Goal: Task Accomplishment & Management: Use online tool/utility

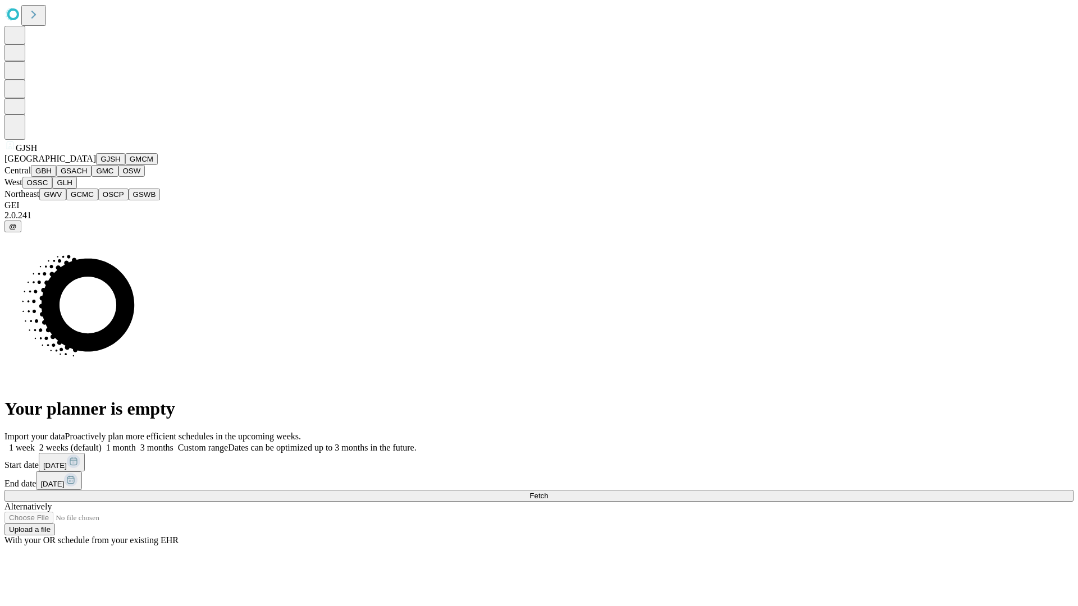
click at [96, 165] on button "GJSH" at bounding box center [110, 159] width 29 height 12
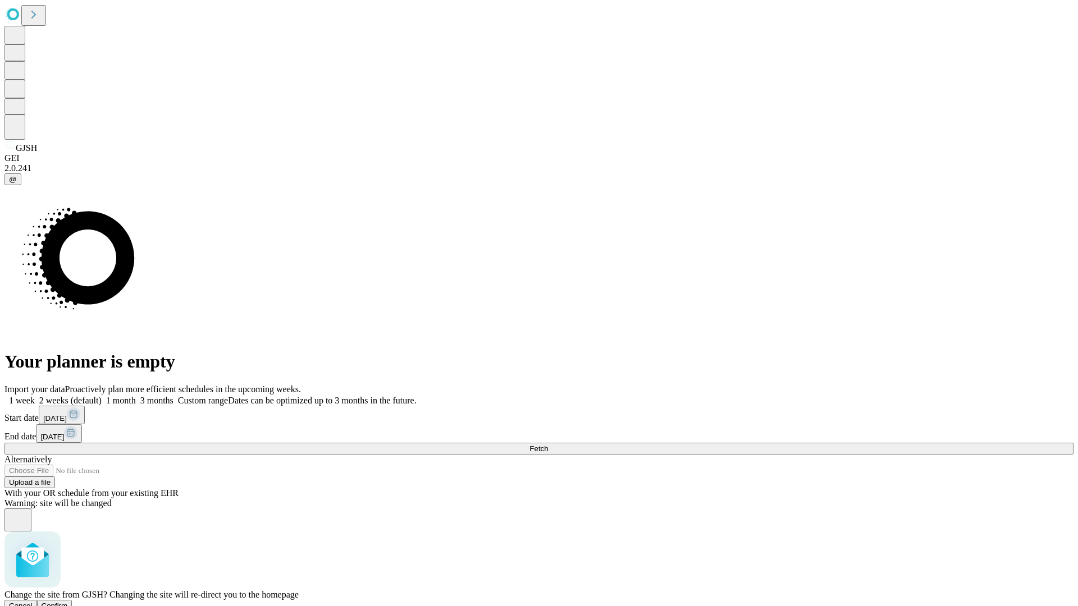
click at [68, 602] on span "Confirm" at bounding box center [55, 606] width 26 height 8
click at [102, 396] on label "2 weeks (default)" at bounding box center [68, 401] width 67 height 10
click at [548, 444] on span "Fetch" at bounding box center [538, 448] width 19 height 8
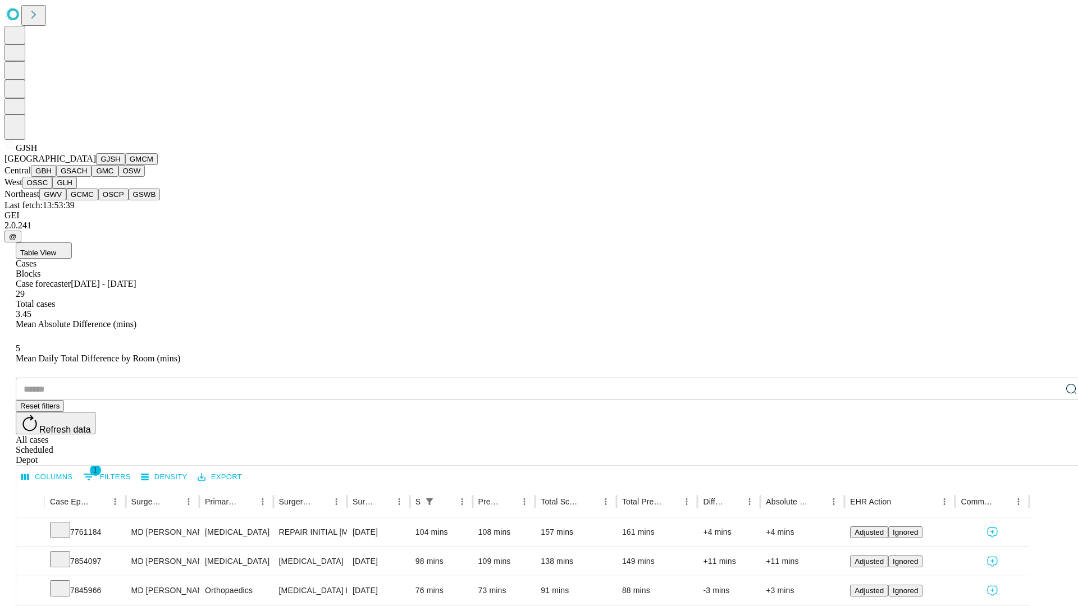
click at [125, 165] on button "GMCM" at bounding box center [141, 159] width 33 height 12
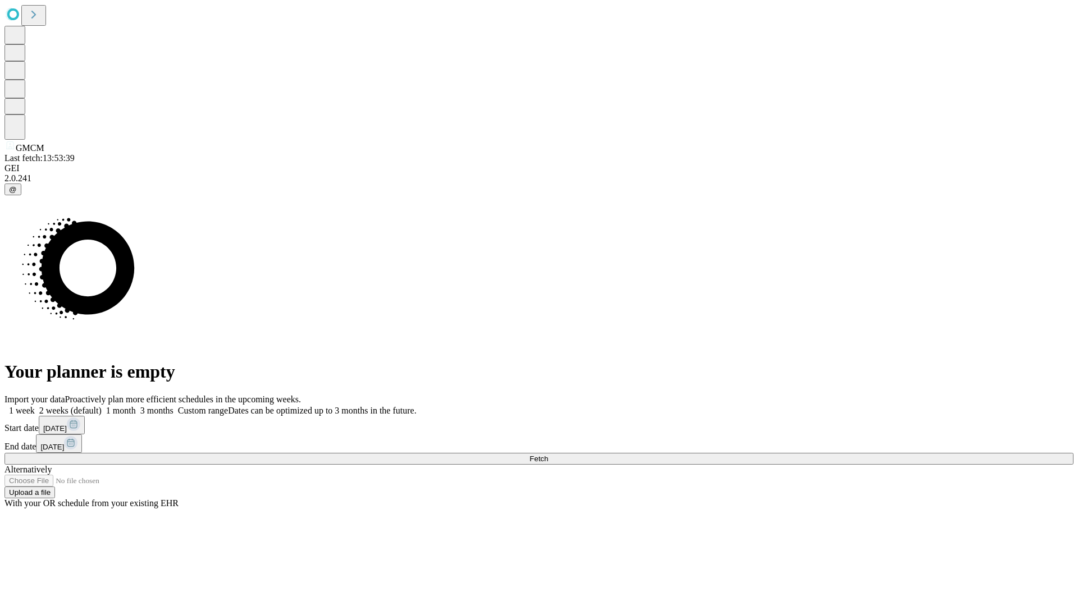
click at [102, 406] on label "2 weeks (default)" at bounding box center [68, 411] width 67 height 10
click at [548, 455] on span "Fetch" at bounding box center [538, 459] width 19 height 8
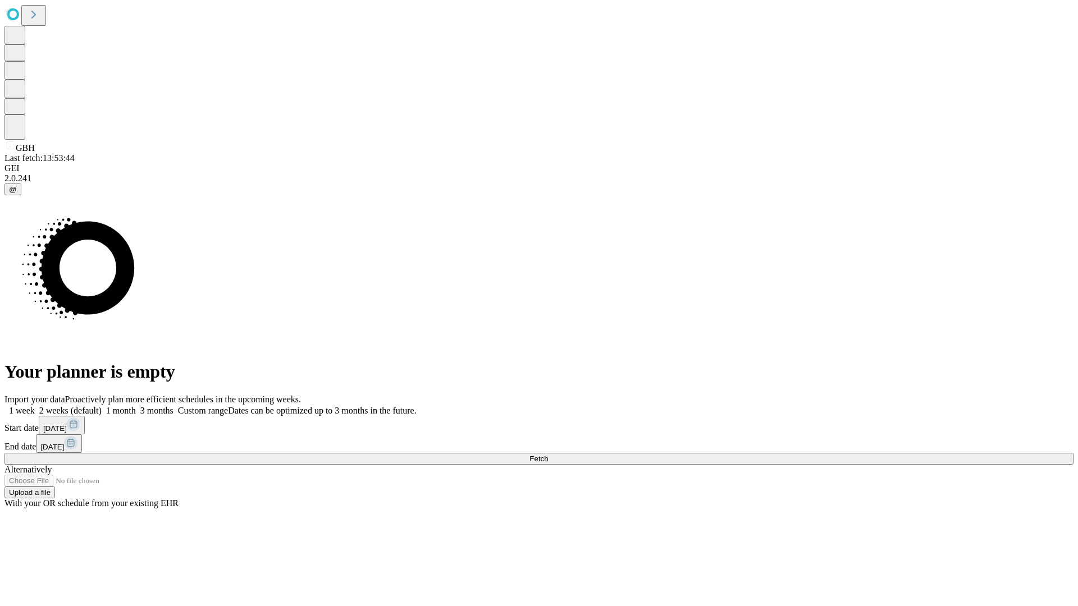
click at [548, 455] on span "Fetch" at bounding box center [538, 459] width 19 height 8
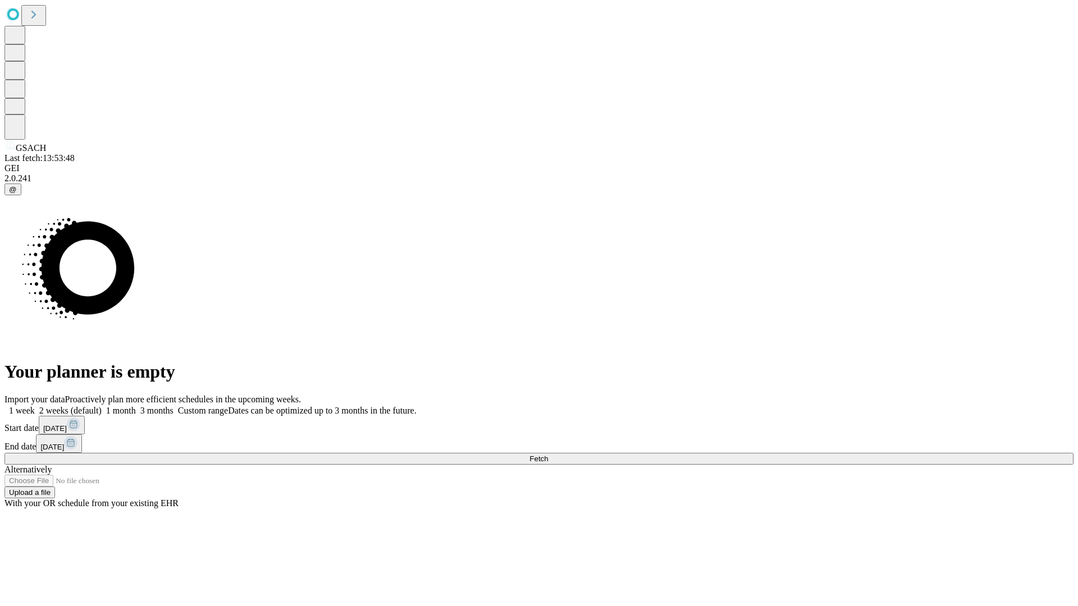
click at [102, 406] on label "2 weeks (default)" at bounding box center [68, 411] width 67 height 10
click at [548, 455] on span "Fetch" at bounding box center [538, 459] width 19 height 8
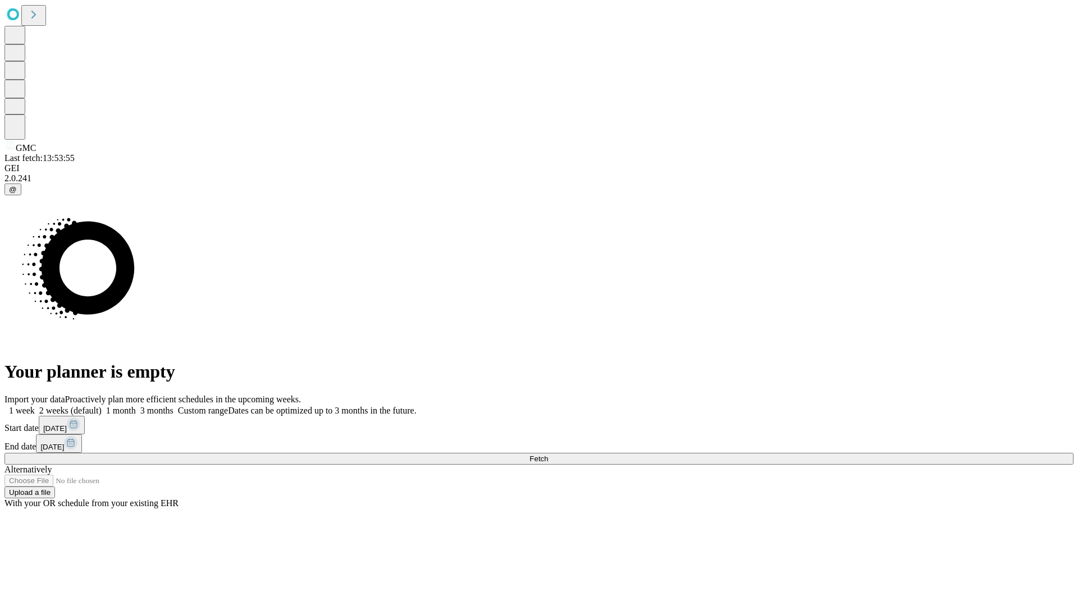
click at [102, 406] on label "2 weeks (default)" at bounding box center [68, 411] width 67 height 10
click at [548, 455] on span "Fetch" at bounding box center [538, 459] width 19 height 8
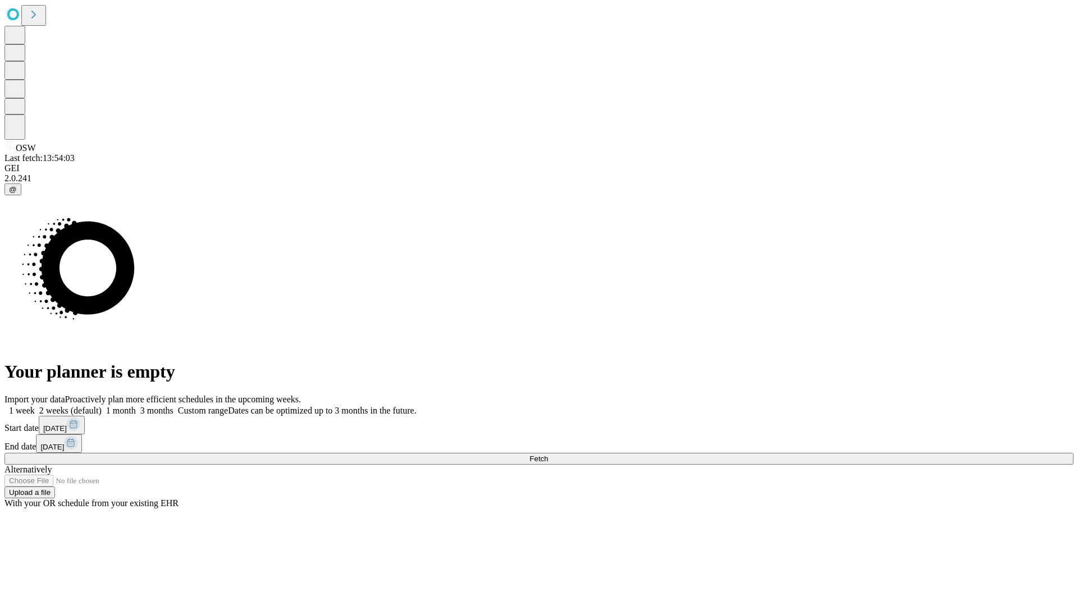
click at [102, 406] on label "2 weeks (default)" at bounding box center [68, 411] width 67 height 10
click at [548, 455] on span "Fetch" at bounding box center [538, 459] width 19 height 8
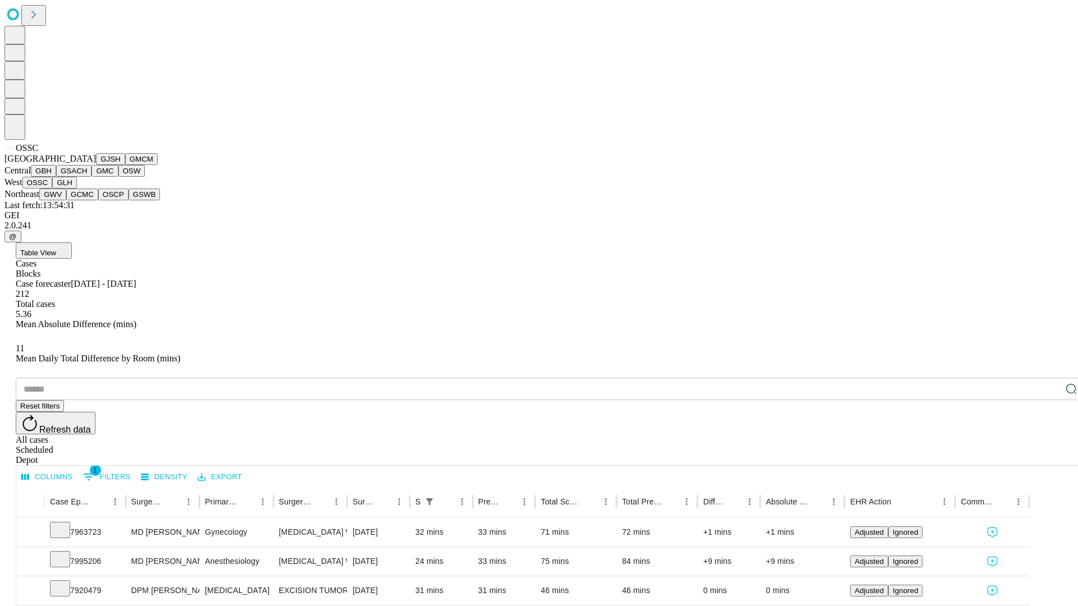
click at [76, 189] on button "GLH" at bounding box center [64, 183] width 24 height 12
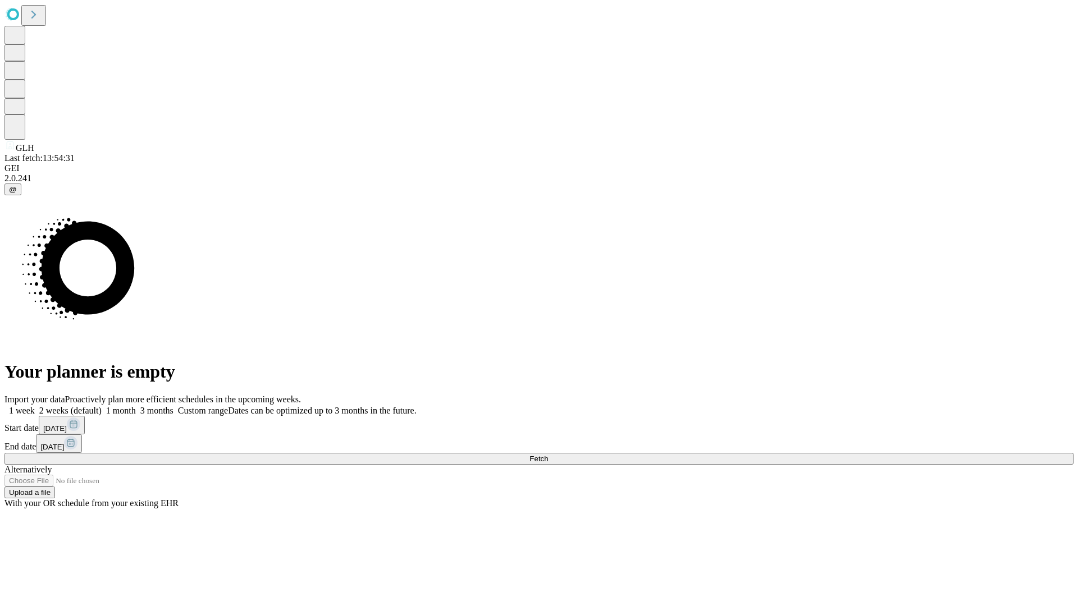
click at [548, 455] on span "Fetch" at bounding box center [538, 459] width 19 height 8
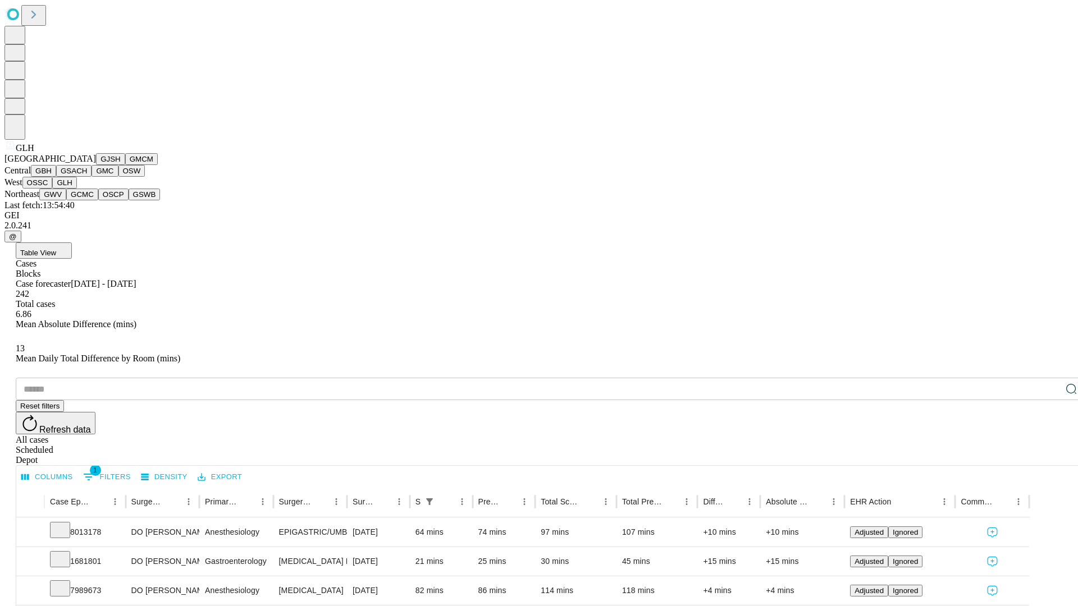
click at [66, 200] on button "GWV" at bounding box center [52, 195] width 27 height 12
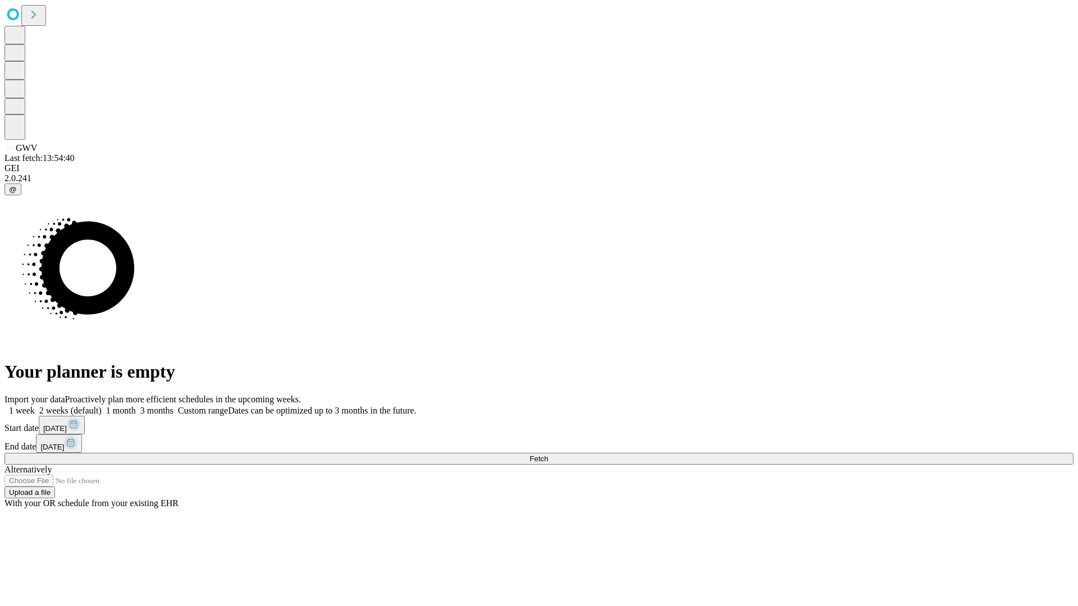
click at [548, 455] on span "Fetch" at bounding box center [538, 459] width 19 height 8
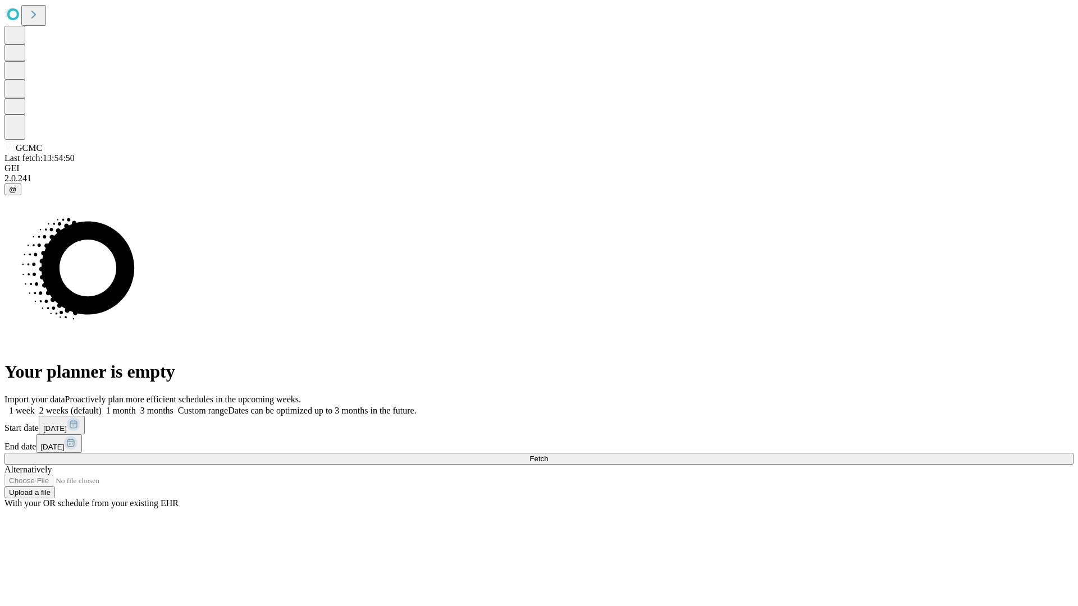
click at [102, 406] on label "2 weeks (default)" at bounding box center [68, 411] width 67 height 10
click at [548, 455] on span "Fetch" at bounding box center [538, 459] width 19 height 8
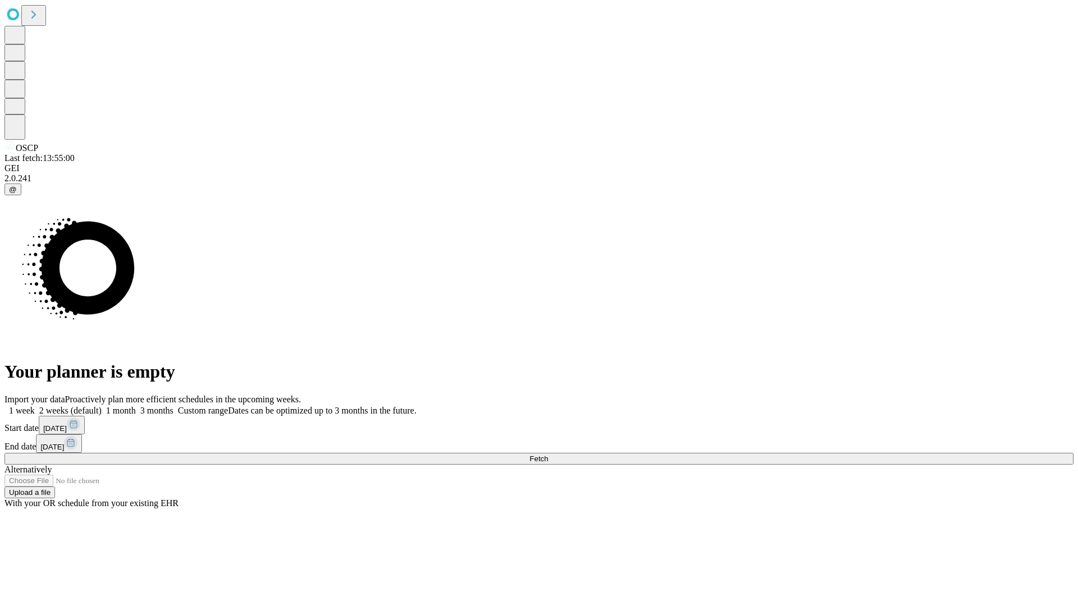
click at [548, 455] on span "Fetch" at bounding box center [538, 459] width 19 height 8
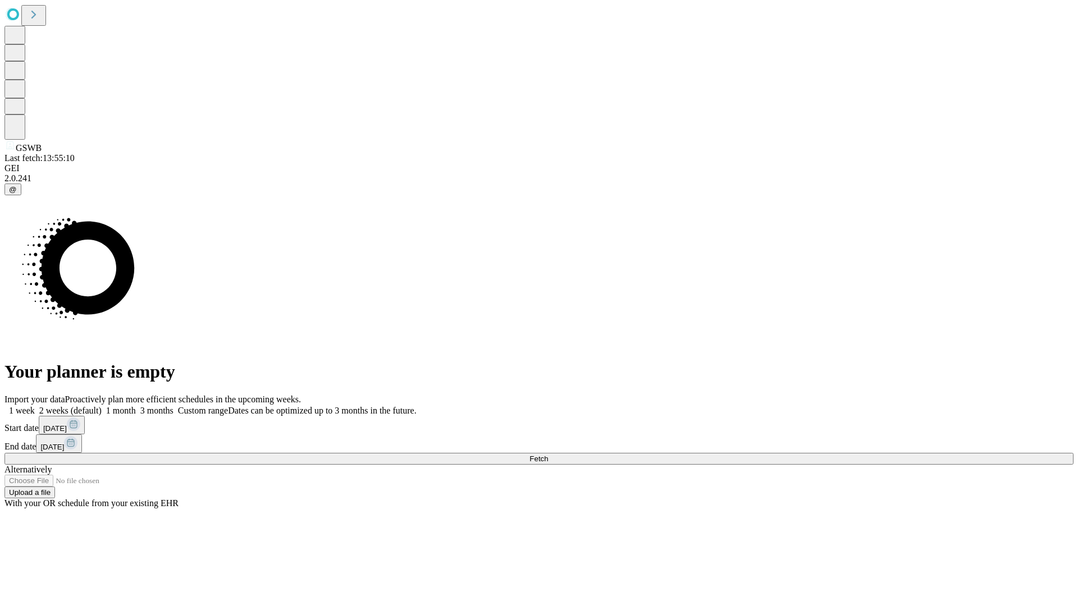
click at [102, 406] on label "2 weeks (default)" at bounding box center [68, 411] width 67 height 10
click at [548, 455] on span "Fetch" at bounding box center [538, 459] width 19 height 8
